Goal: Obtain resource: Download file/media

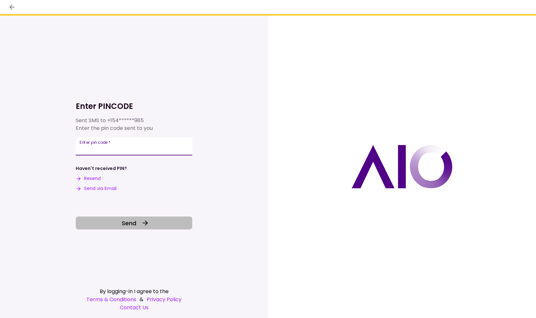
type input "******"
click at [137, 224] on button "Send" at bounding box center [134, 223] width 116 height 13
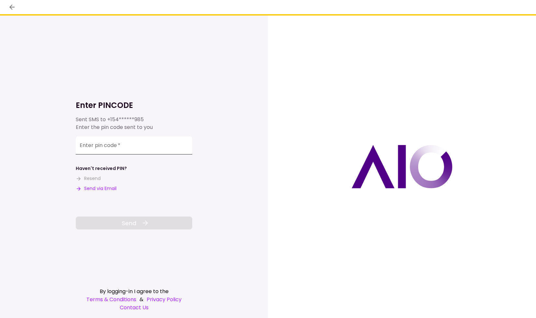
click at [147, 146] on input "Enter pin code   *" at bounding box center [134, 145] width 116 height 18
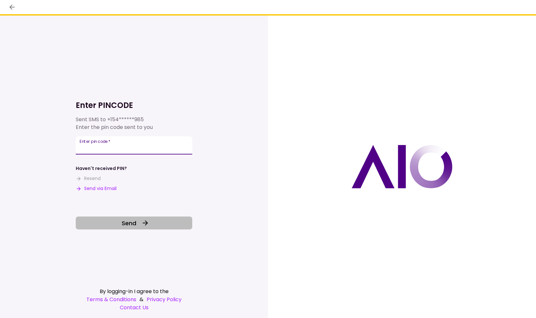
type input "******"
click at [142, 220] on icon at bounding box center [145, 223] width 8 height 8
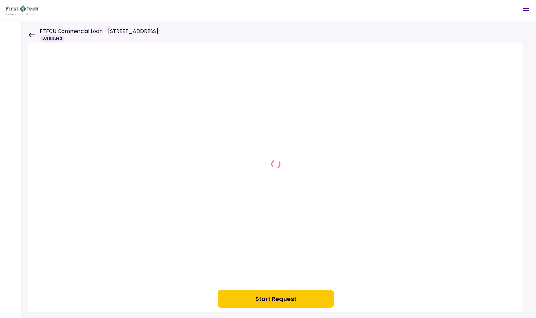
click at [282, 181] on div at bounding box center [275, 164] width 494 height 243
click at [262, 162] on div at bounding box center [275, 164] width 494 height 243
click at [527, 11] on icon "Open menu" at bounding box center [525, 10] width 8 height 8
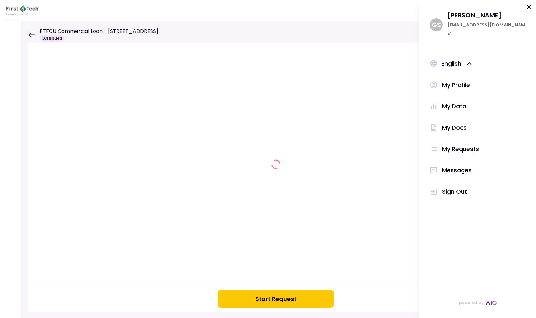
click at [309, 27] on div "Start Request" at bounding box center [278, 170] width 515 height 298
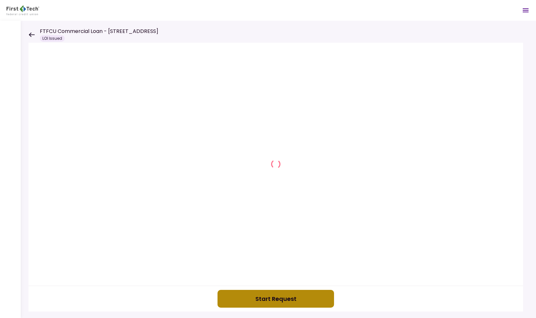
click at [288, 296] on button "Start Request" at bounding box center [275, 299] width 116 height 18
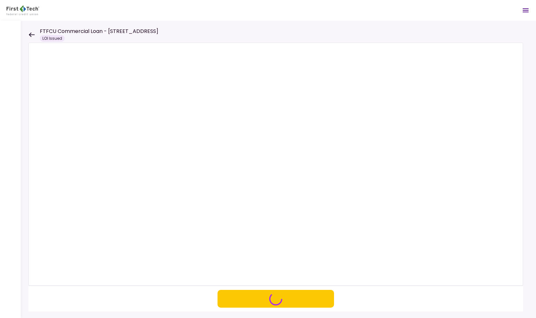
click at [31, 34] on icon at bounding box center [32, 34] width 6 height 5
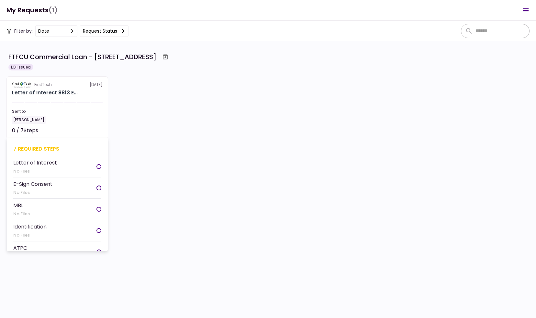
click at [55, 161] on li "Letter of Interest No Files" at bounding box center [57, 166] width 88 height 21
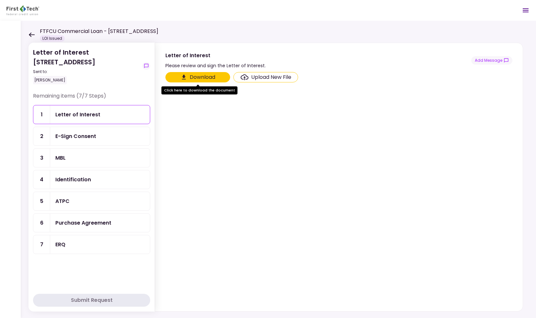
click at [201, 75] on button "Download" at bounding box center [197, 77] width 65 height 10
